Goal: Task Accomplishment & Management: Use online tool/utility

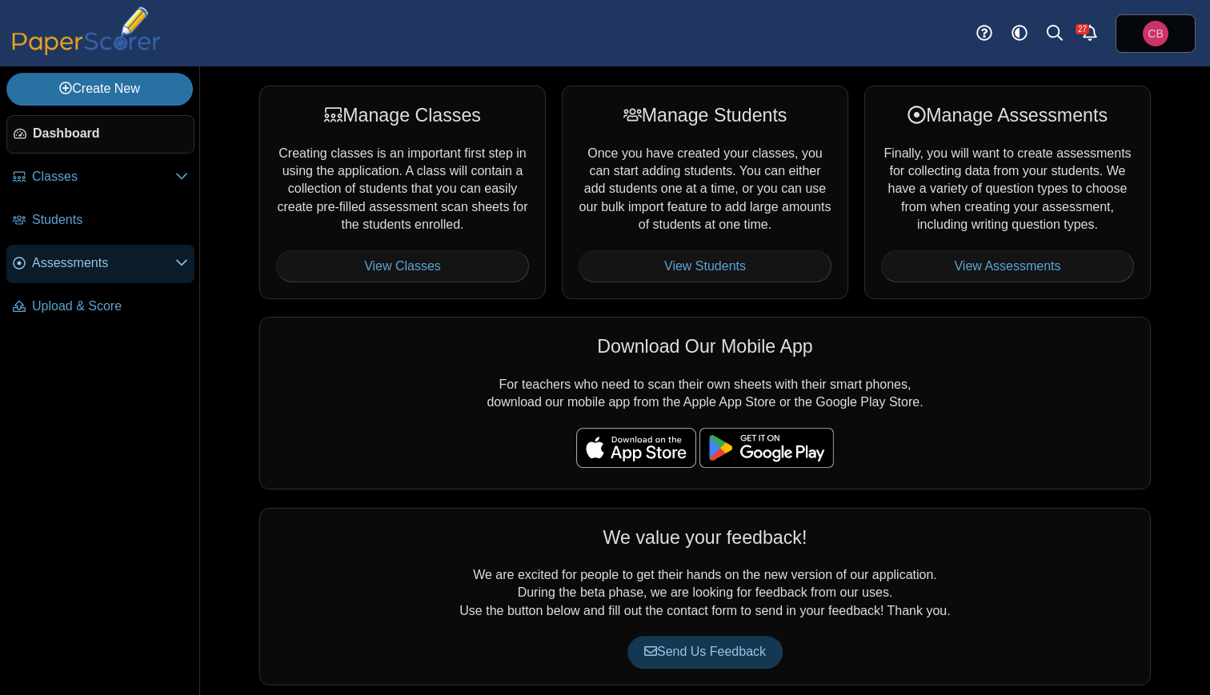
click at [74, 263] on span "Assessments" at bounding box center [103, 263] width 143 height 18
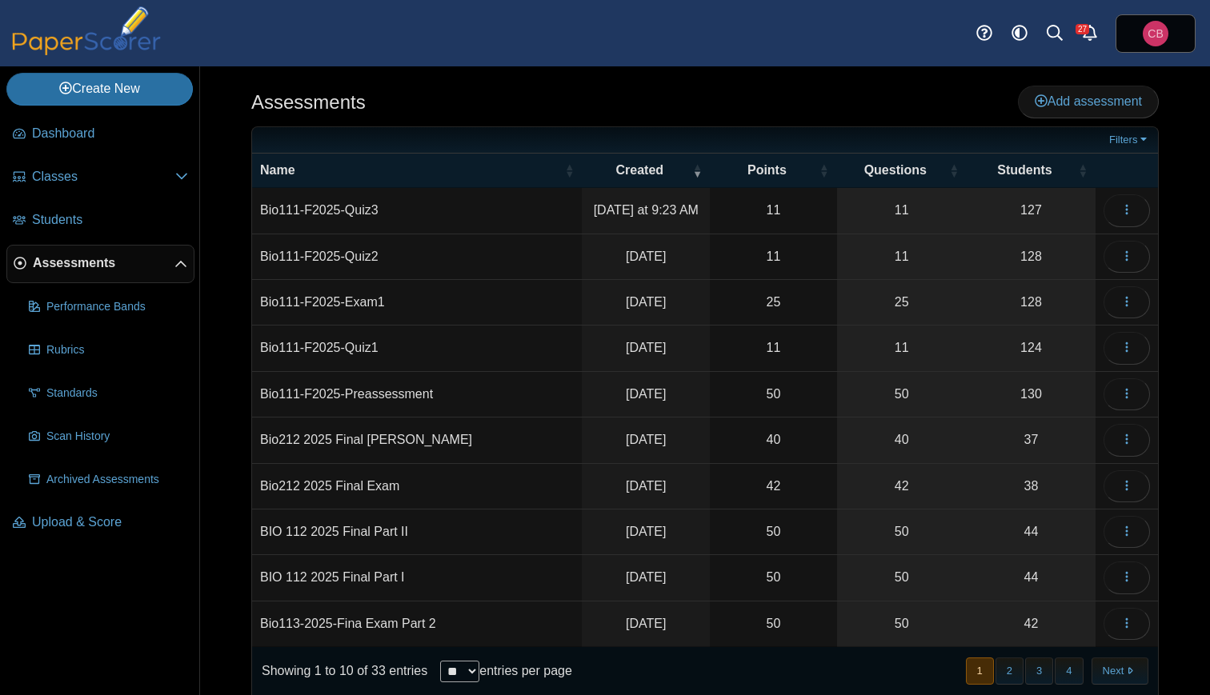
click at [354, 208] on td "Bio111-F2025-Quiz3" at bounding box center [417, 211] width 330 height 46
click at [354, 208] on input "**********" at bounding box center [417, 210] width 314 height 32
click at [532, 216] on input "**********" at bounding box center [417, 210] width 314 height 32
click at [1129, 211] on icon "button" at bounding box center [1126, 209] width 13 height 13
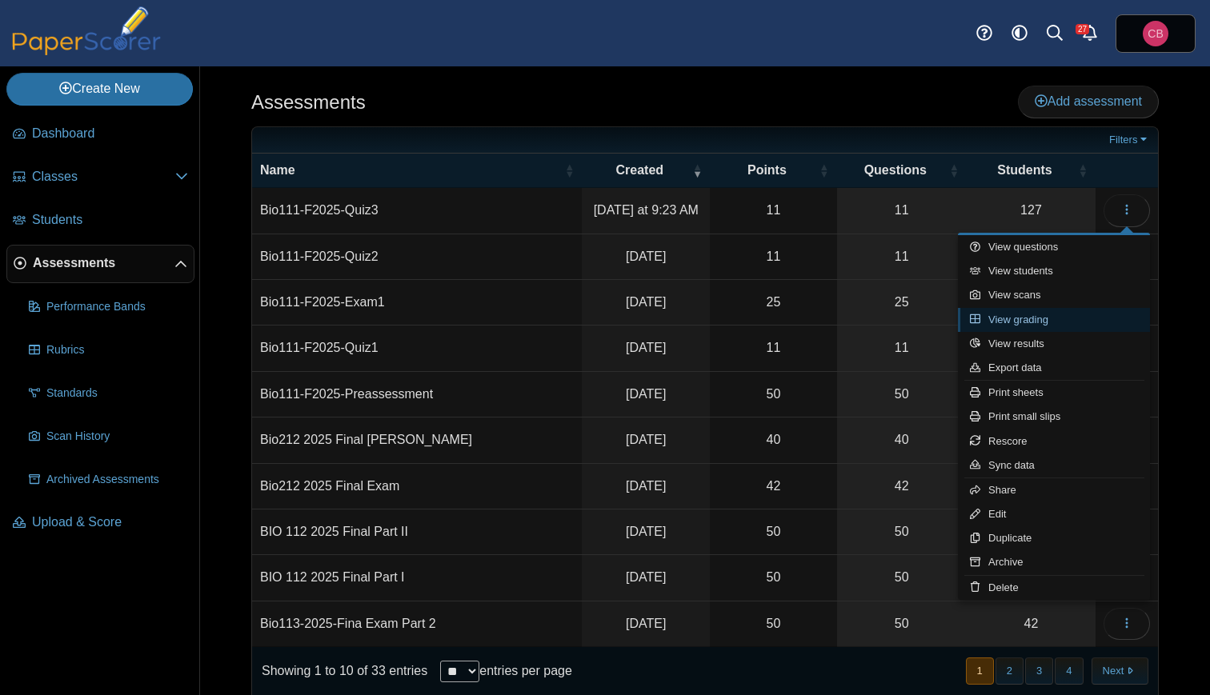
click at [1043, 318] on link "View grading" at bounding box center [1054, 320] width 192 height 24
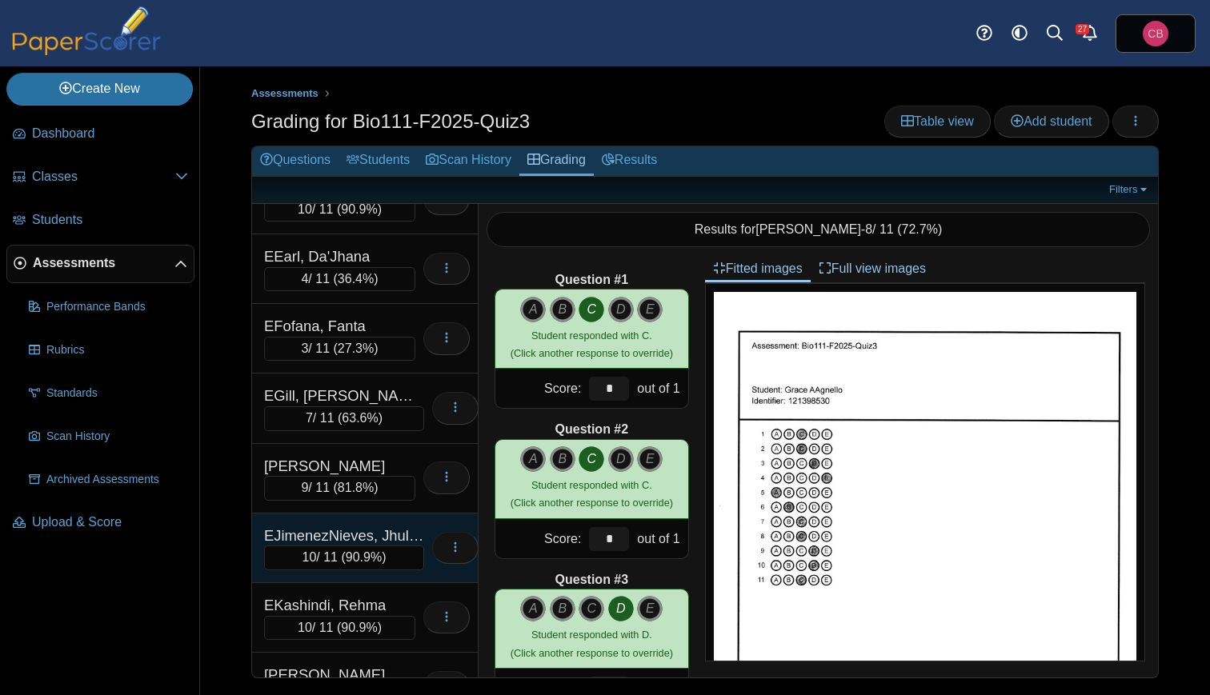
scroll to position [5946, 0]
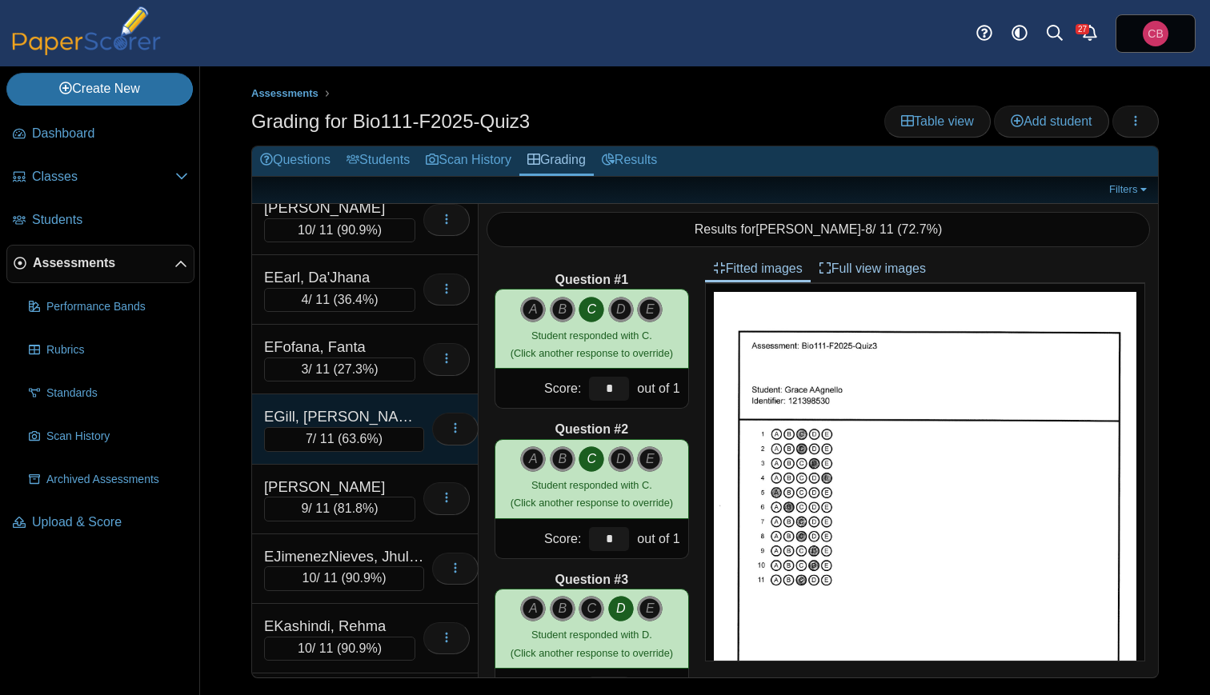
click at [342, 406] on div "EGill, [PERSON_NAME]" at bounding box center [344, 416] width 160 height 21
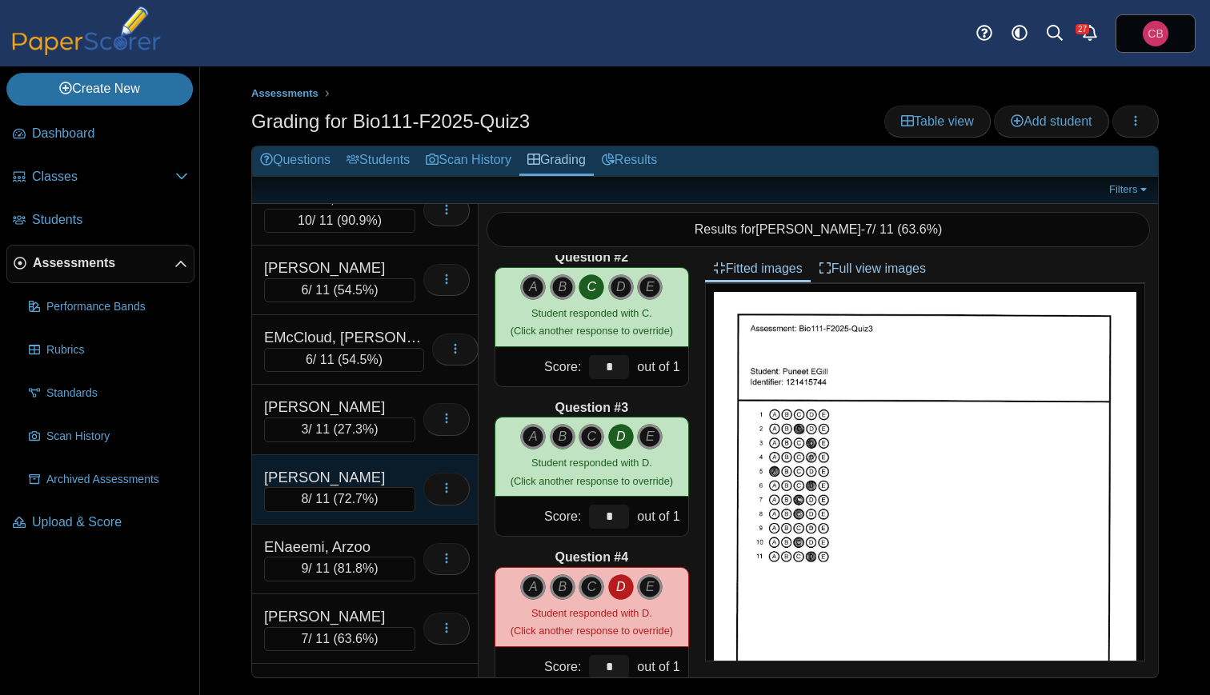
scroll to position [6335, 0]
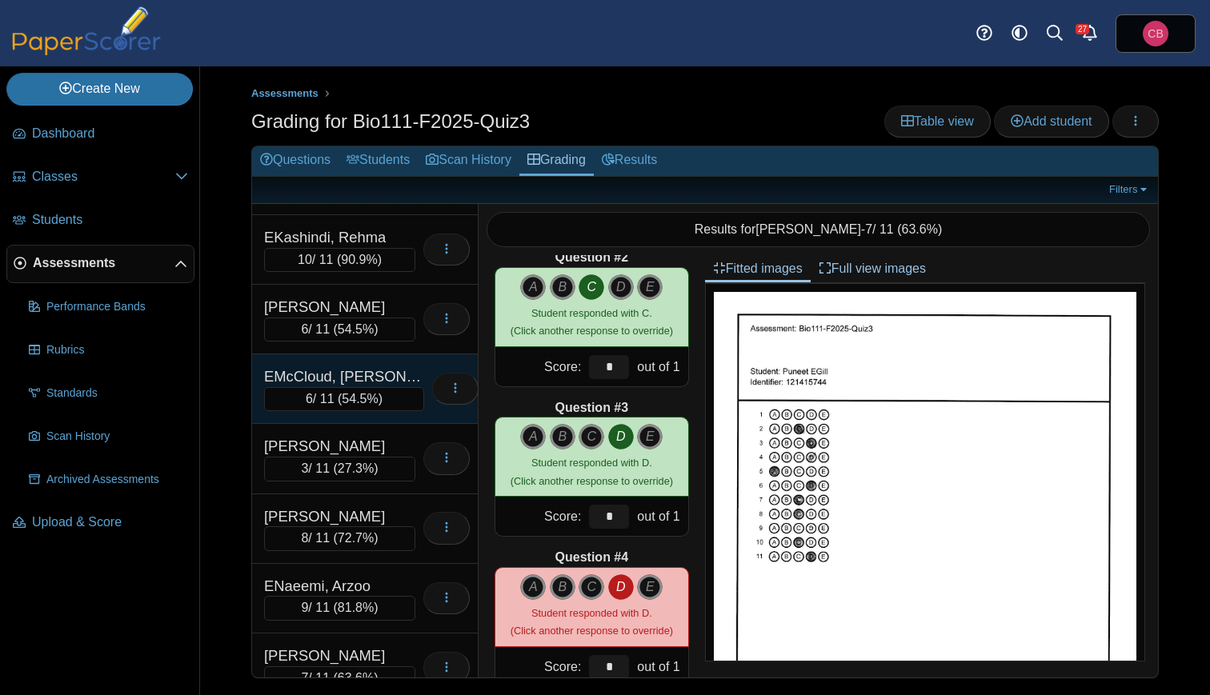
click at [342, 392] on span "54.5%" at bounding box center [360, 399] width 36 height 14
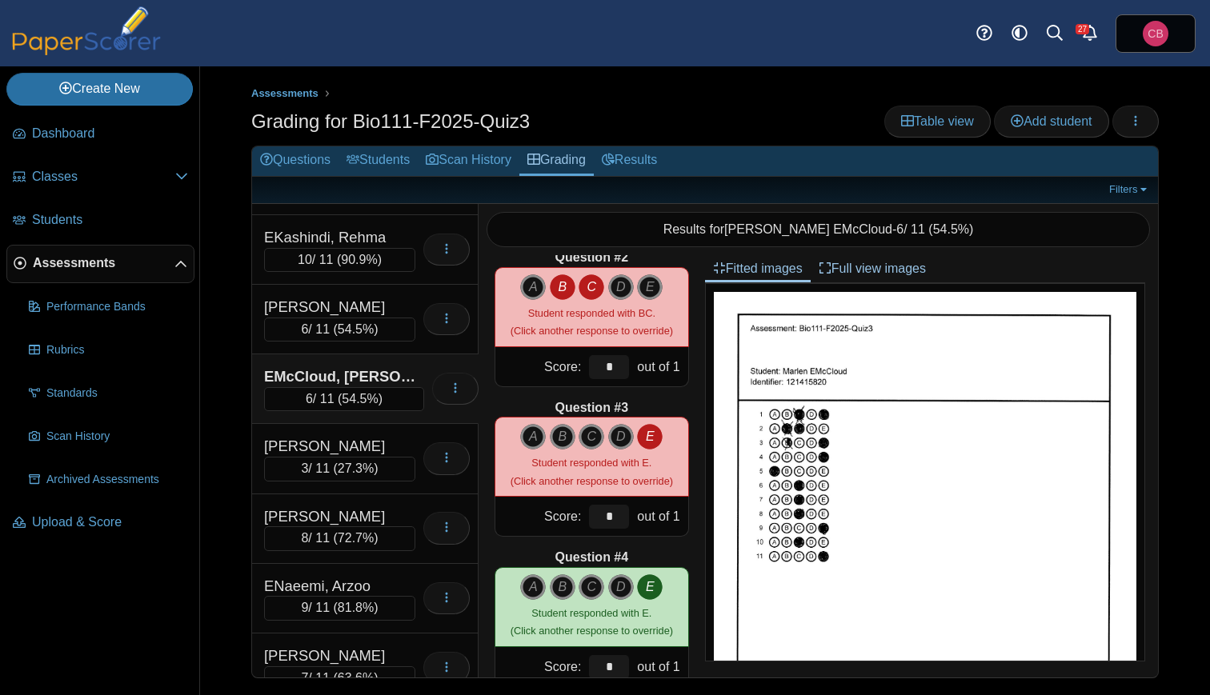
scroll to position [7, 0]
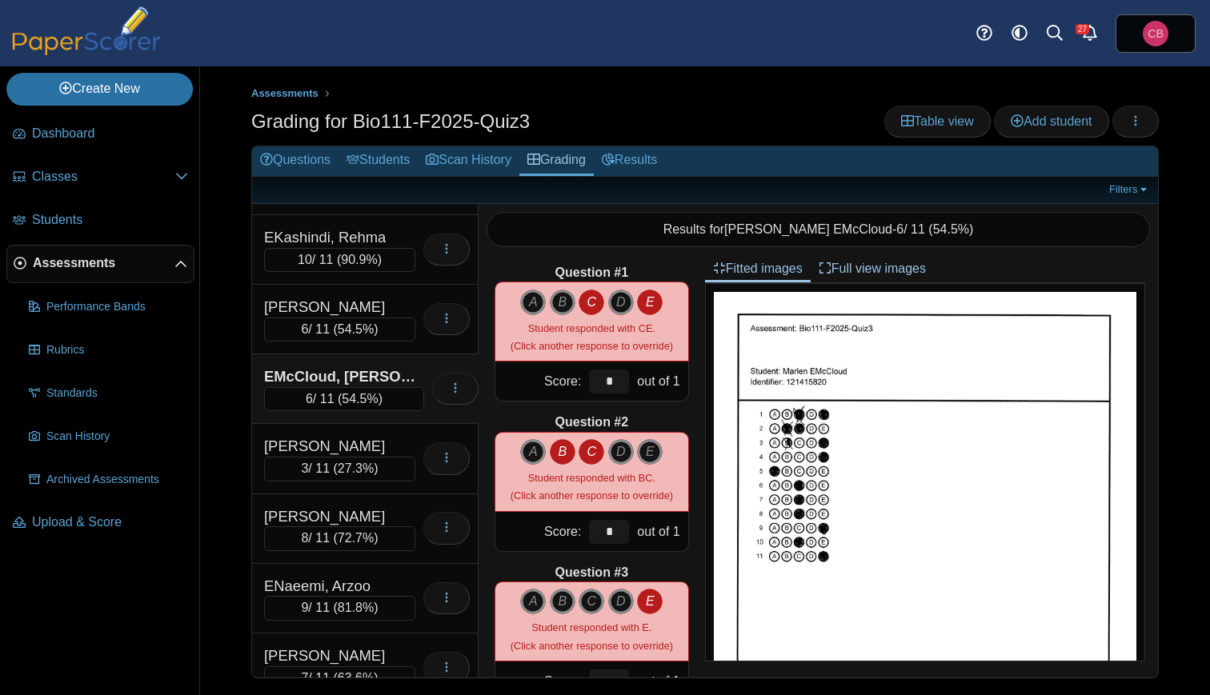
click at [586, 303] on icon "C" at bounding box center [592, 303] width 26 height 26
click at [550, 454] on icon "B" at bounding box center [563, 452] width 26 height 26
type input "*"
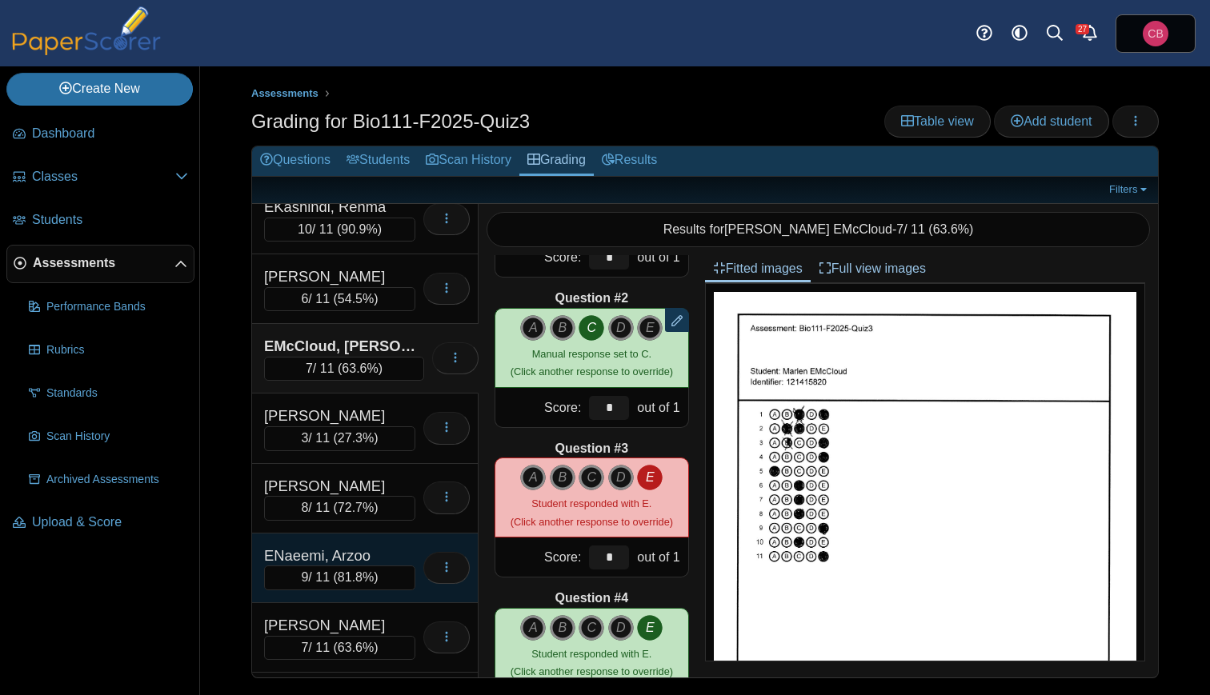
scroll to position [6444, 0]
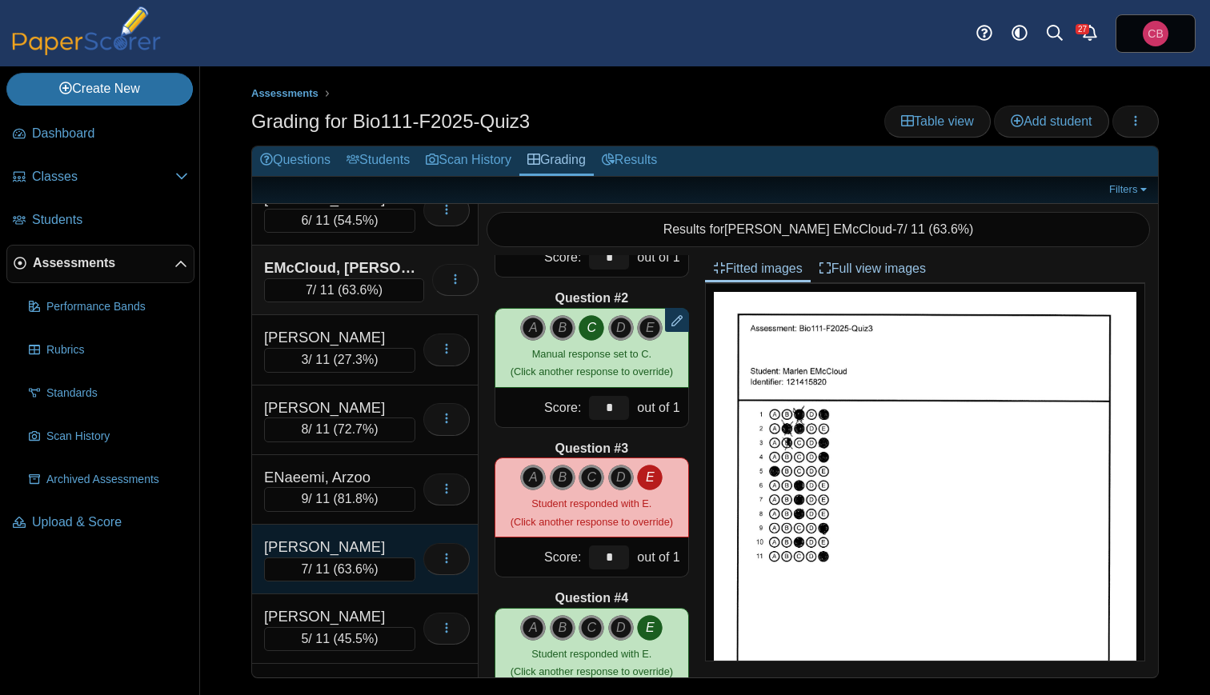
click at [342, 558] on div "7 / 11 ( 63.6% )" at bounding box center [339, 570] width 151 height 24
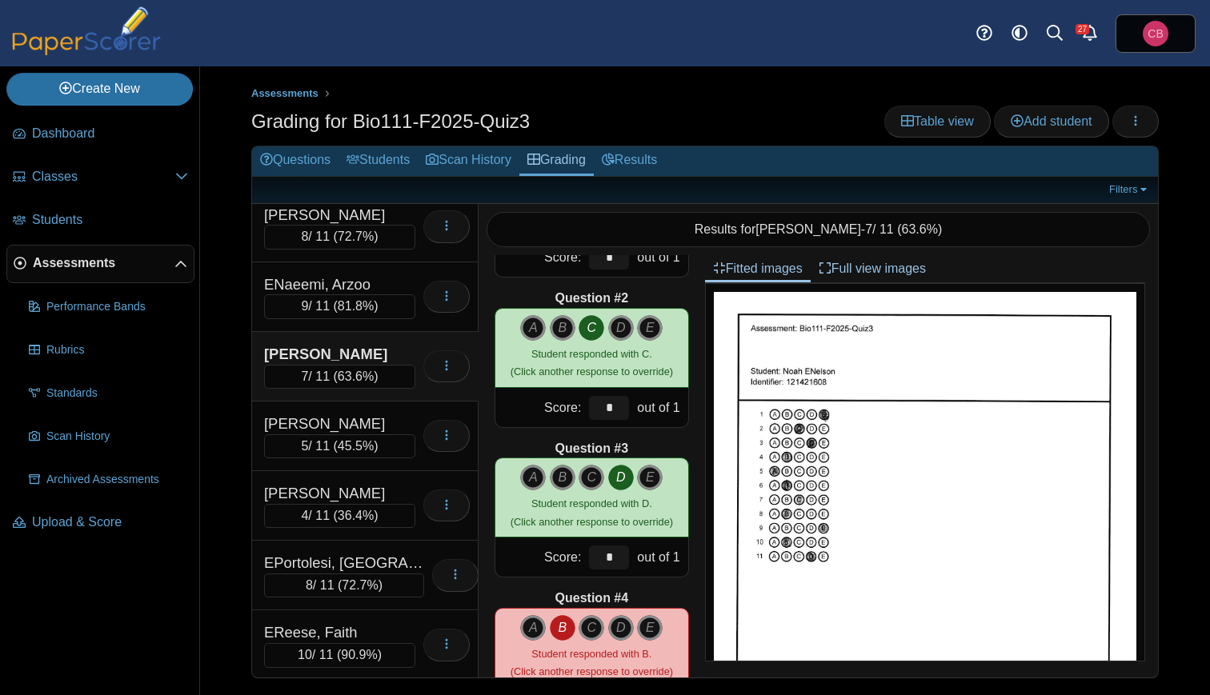
scroll to position [6801, 0]
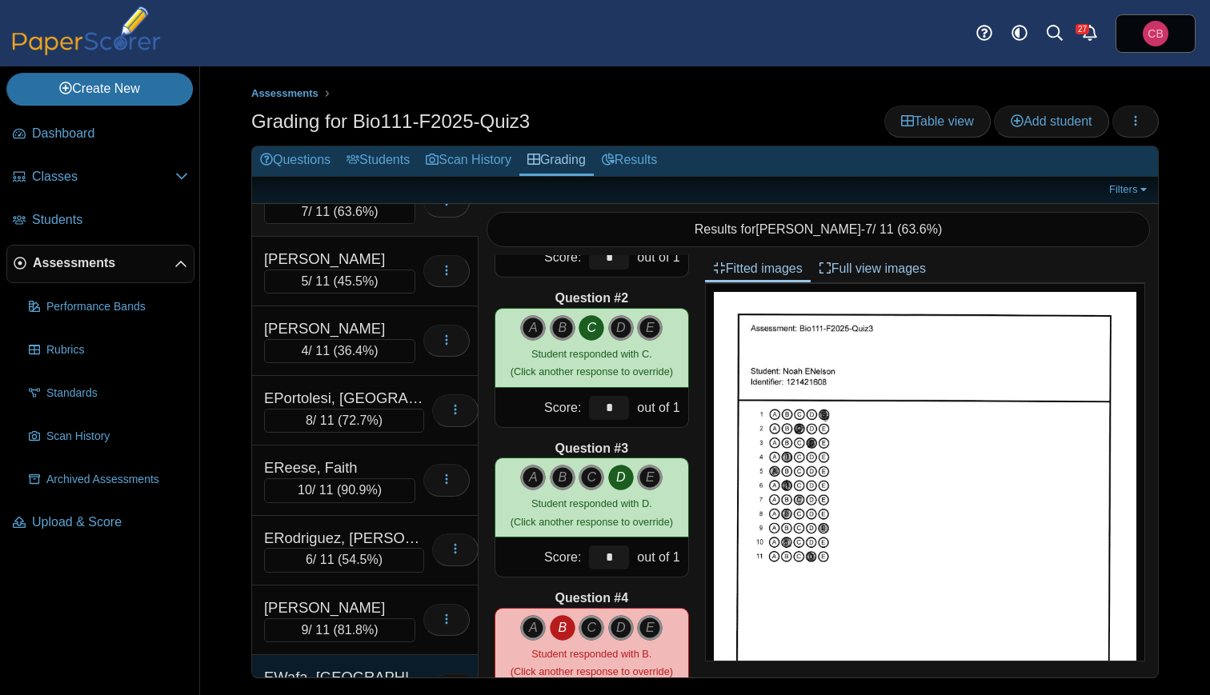
click at [329, 667] on div "EWafa, [GEOGRAPHIC_DATA]" at bounding box center [344, 677] width 160 height 21
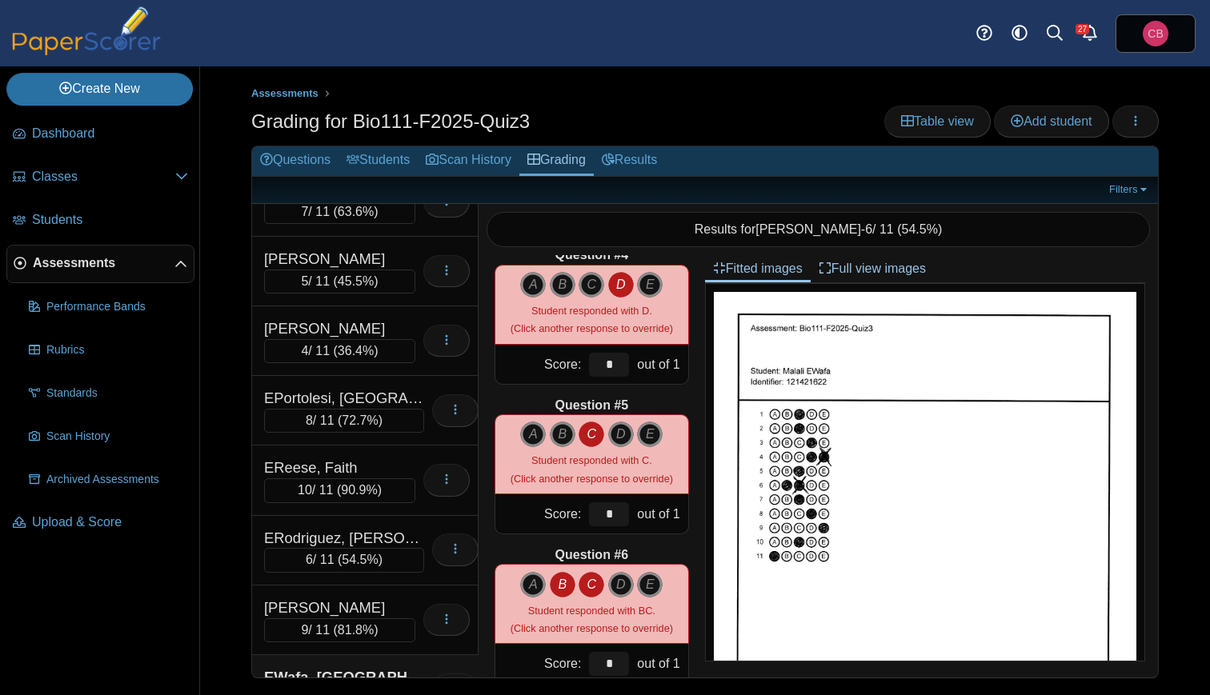
scroll to position [485, 0]
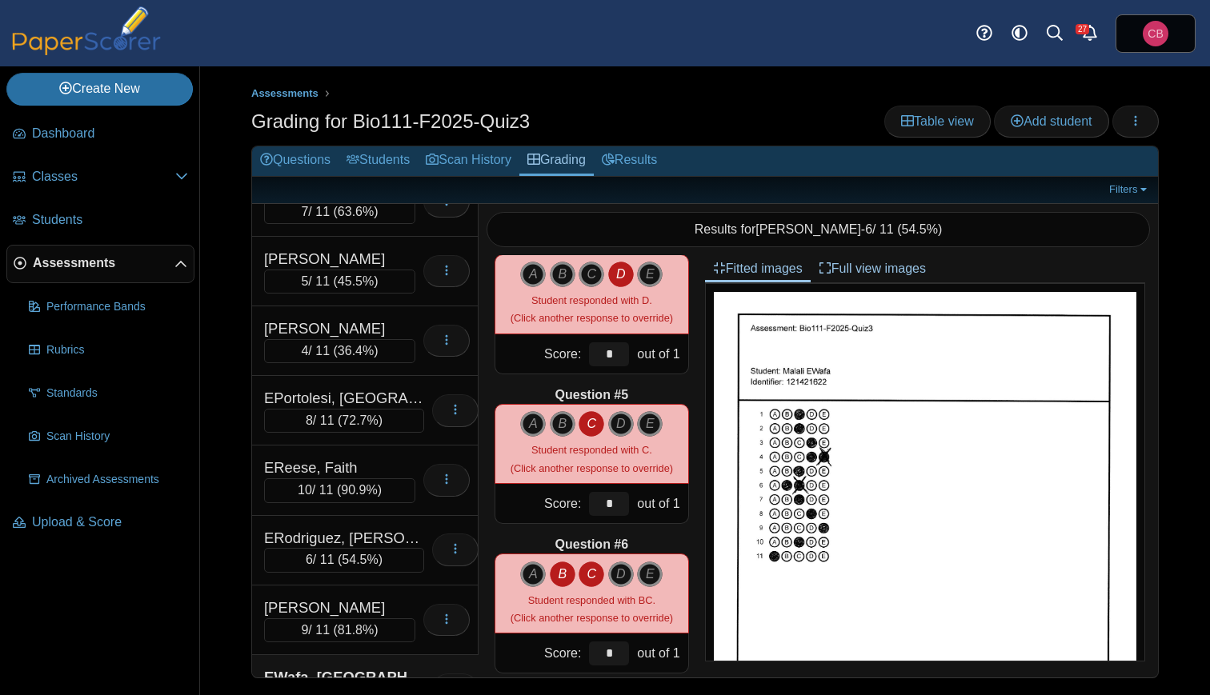
click at [590, 576] on icon "C" at bounding box center [592, 575] width 26 height 26
type input "*"
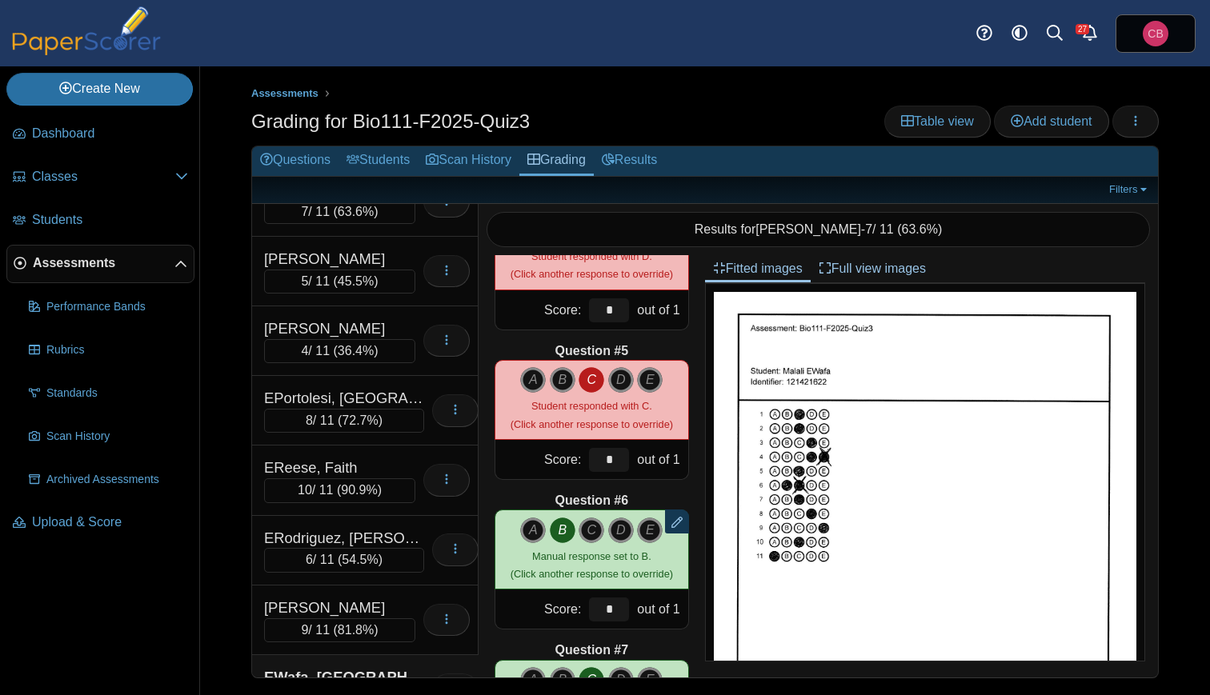
scroll to position [563, 0]
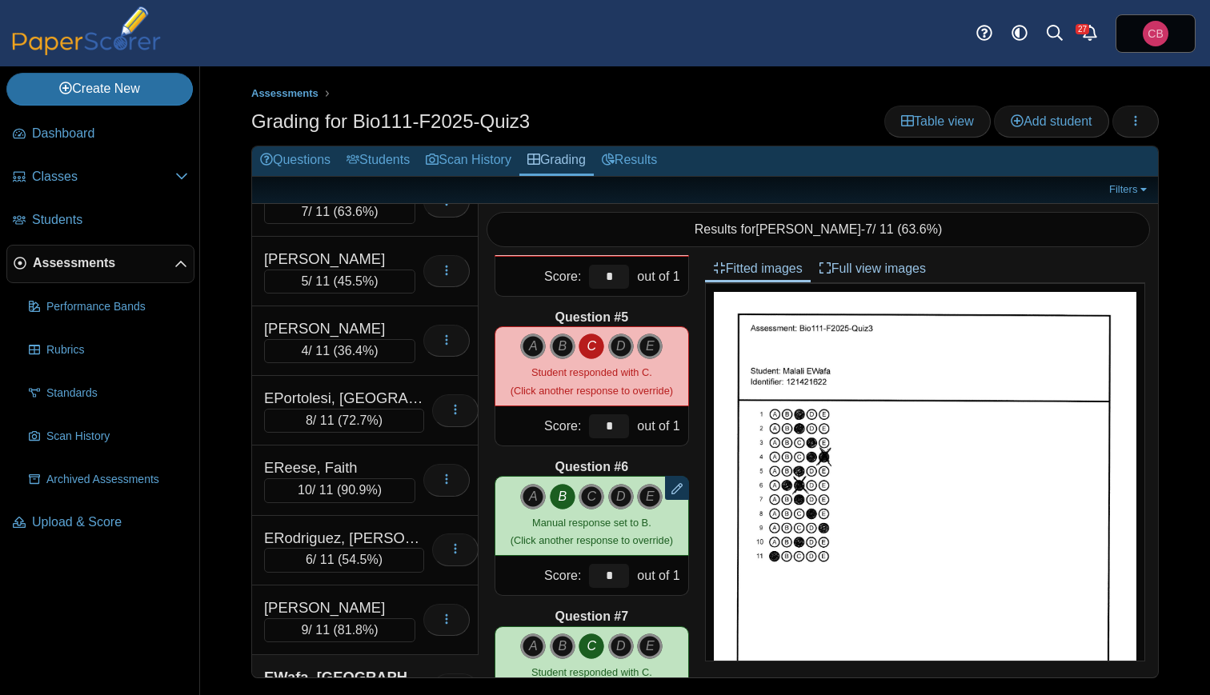
click at [691, 528] on div "Question #1 A B C D" at bounding box center [591, 466] width 226 height 422
